Goal: Check status: Check status

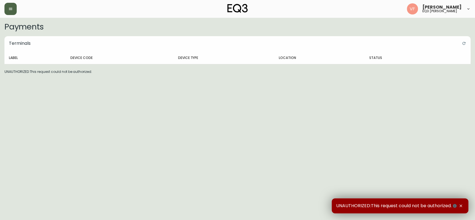
click at [16, 8] on button "button" at bounding box center [10, 9] width 12 height 12
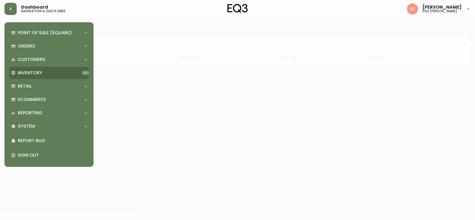
click at [88, 73] on icon at bounding box center [86, 73] width 4 height 4
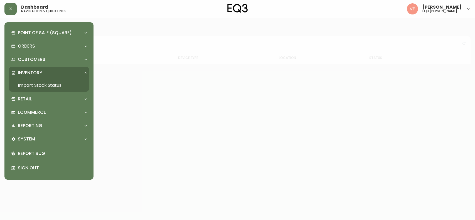
click at [58, 82] on link "Import Stock Status" at bounding box center [49, 85] width 80 height 13
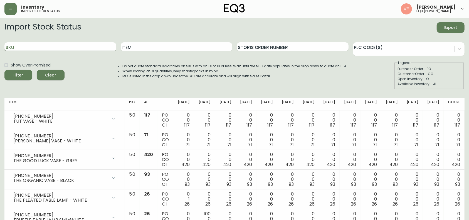
click at [81, 48] on input "SKU" at bounding box center [60, 46] width 112 height 9
paste input "[PHONE_NUMBER]"
type input "[PHONE_NUMBER]"
click at [81, 48] on input "[PHONE_NUMBER]" at bounding box center [60, 46] width 112 height 9
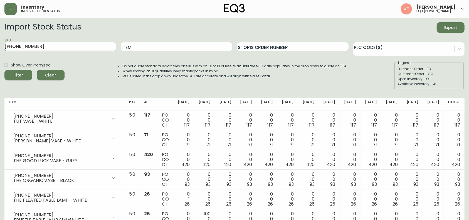
click at [4, 70] on button "Filter" at bounding box center [18, 75] width 28 height 11
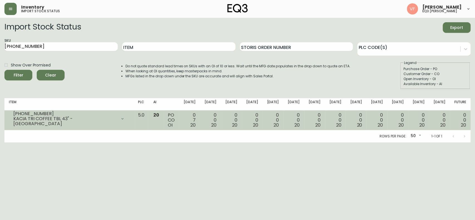
click at [117, 123] on div "KACIA TRI COFFEE TBL 43" -[GEOGRAPHIC_DATA]" at bounding box center [65, 121] width 104 height 10
